Goal: Information Seeking & Learning: Learn about a topic

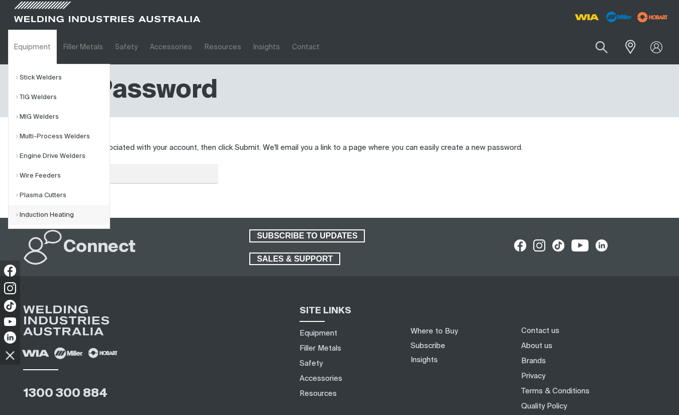
click at [43, 213] on link "Induction Heating" at bounding box center [63, 215] width 94 height 20
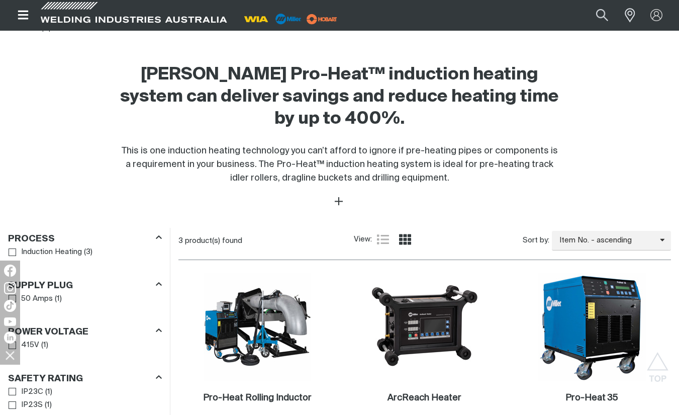
scroll to position [453, 0]
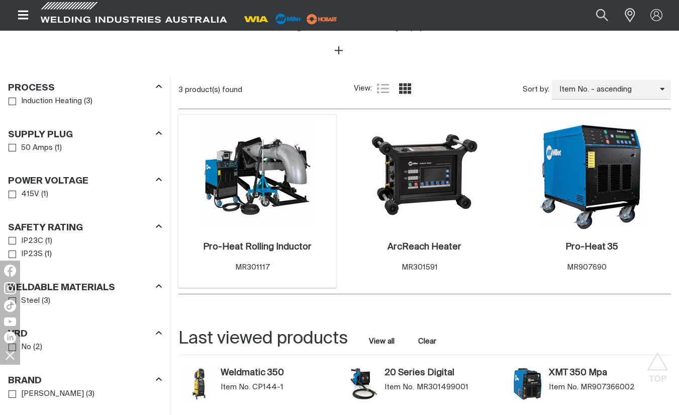
click at [273, 181] on img at bounding box center [258, 176] width 108 height 108
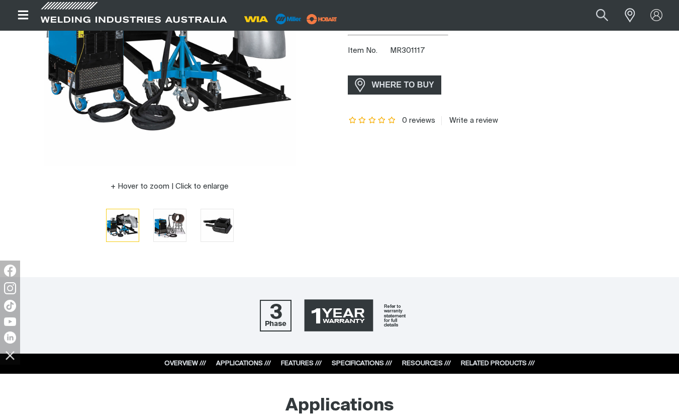
scroll to position [251, 0]
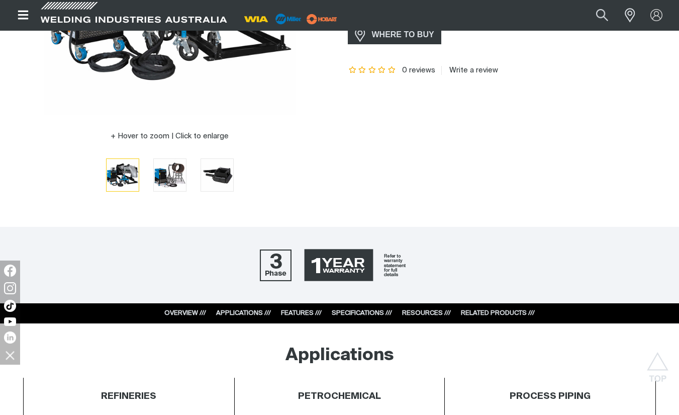
click at [425, 307] on div "OVERVIEW /// APPLICATIONS /// FEATURES /// SPECIFICATIONS /// RESOURCES /// REL…" at bounding box center [339, 313] width 391 height 20
click at [425, 311] on link "RESOURCES ///" at bounding box center [426, 313] width 49 height 7
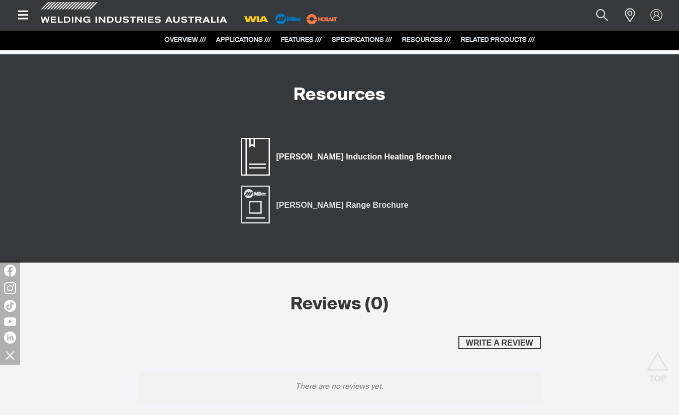
click at [366, 159] on span "[PERSON_NAME] Induction Heating Brochure" at bounding box center [364, 156] width 189 height 13
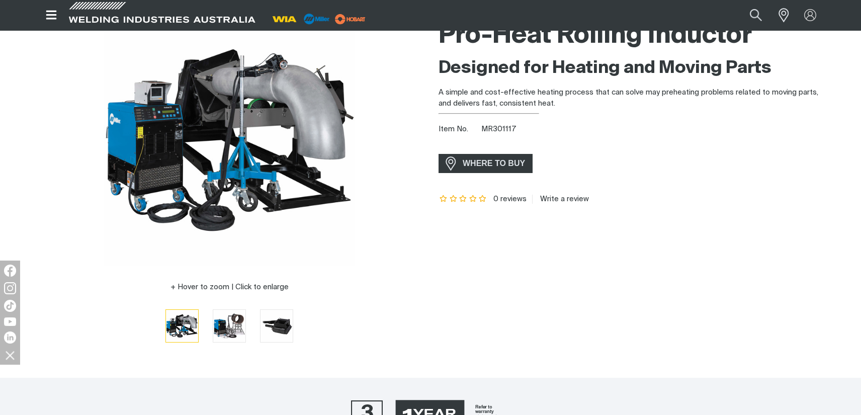
scroll to position [0, 0]
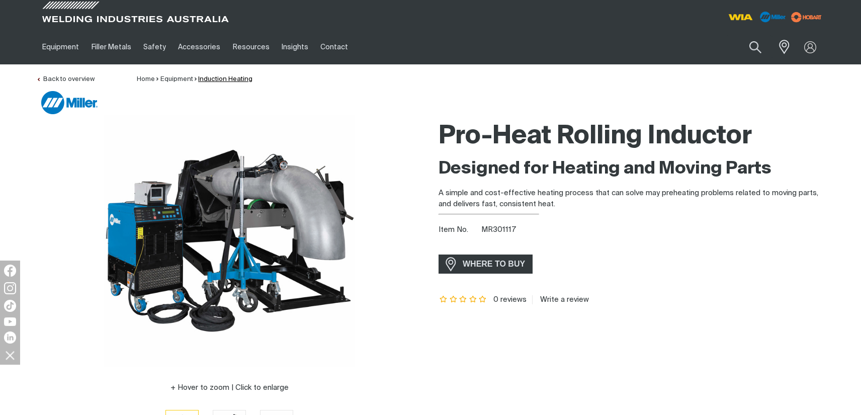
click at [215, 80] on link "Induction Heating" at bounding box center [225, 79] width 54 height 7
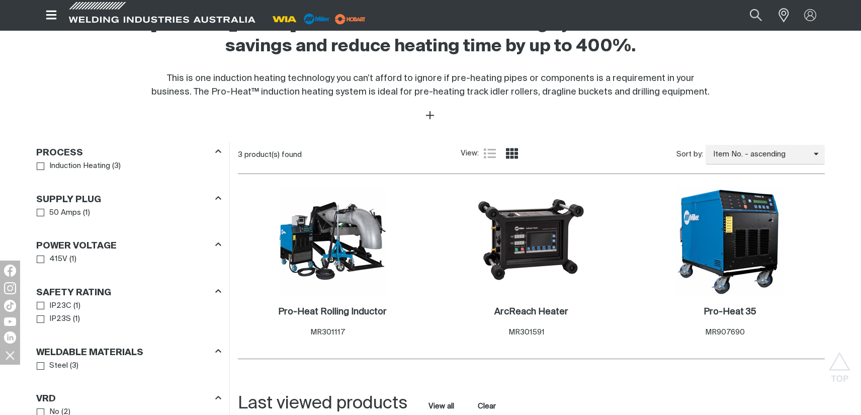
scroll to position [553, 0]
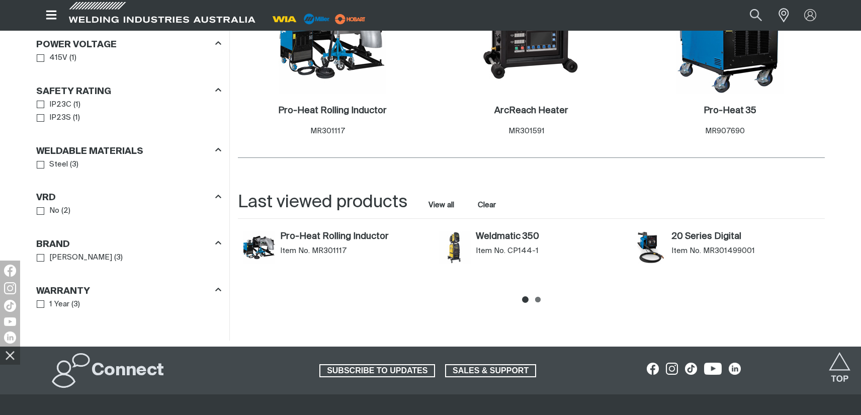
click at [539, 299] on ul at bounding box center [531, 299] width 587 height 16
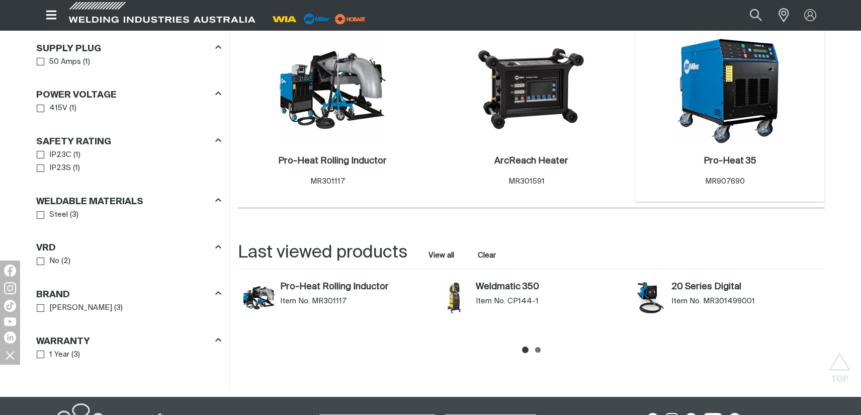
scroll to position [402, 0]
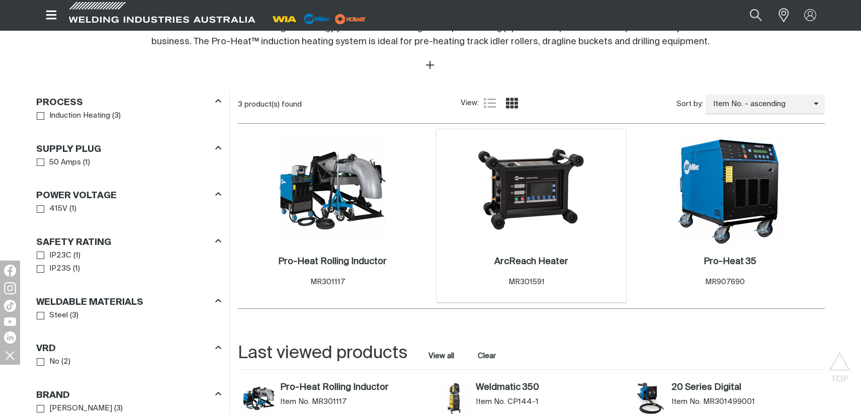
click at [568, 187] on img at bounding box center [531, 191] width 108 height 108
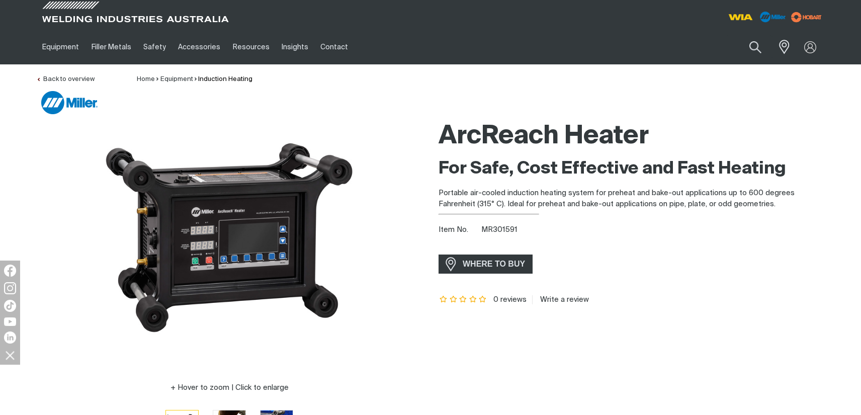
scroll to position [101, 0]
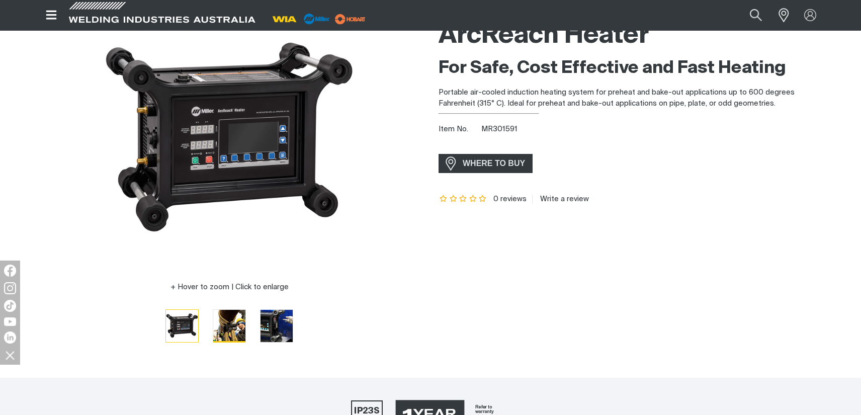
click at [228, 327] on img "Go to slide 2" at bounding box center [229, 326] width 32 height 32
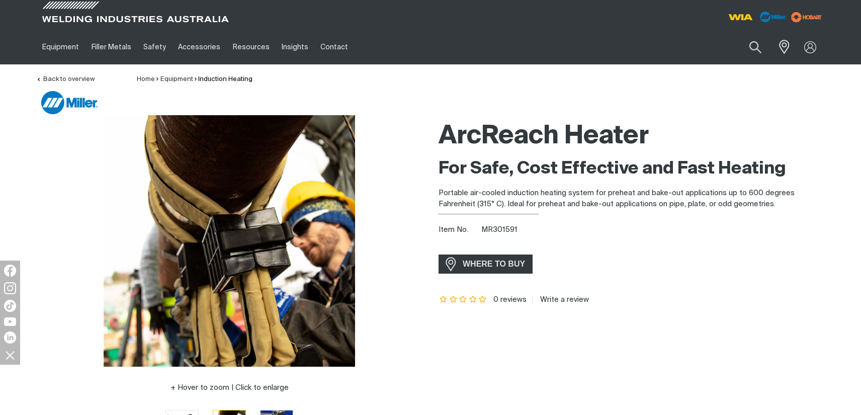
scroll to position [50, 0]
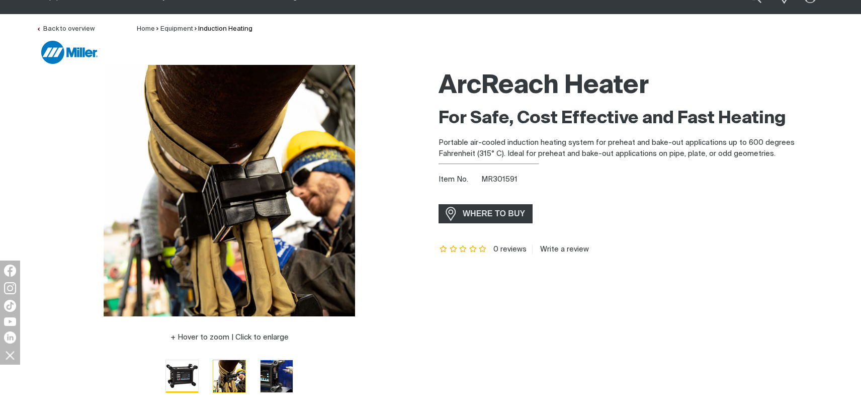
click at [184, 377] on img "Go to slide 1" at bounding box center [182, 376] width 32 height 32
